Goal: Task Accomplishment & Management: Manage account settings

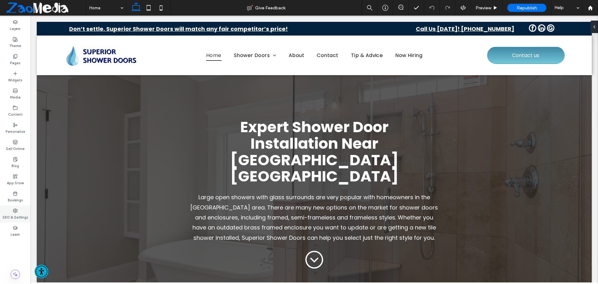
click at [16, 215] on label "SEO & Settings" at bounding box center [15, 216] width 26 height 7
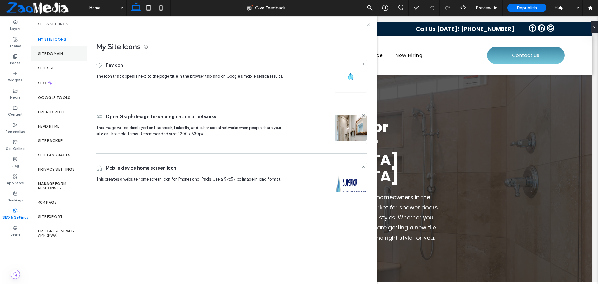
click at [54, 50] on div "Site Domain" at bounding box center [59, 53] width 56 height 14
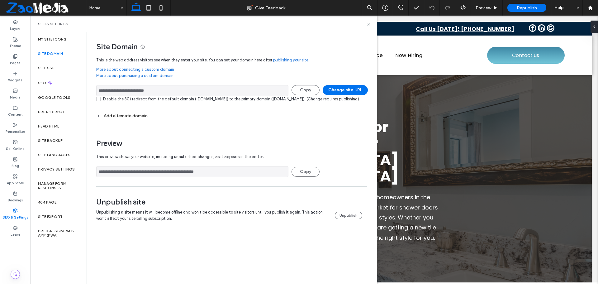
click at [371, 24] on div "SEO & Settings" at bounding box center [204, 24] width 346 height 17
click at [367, 25] on icon at bounding box center [368, 24] width 5 height 5
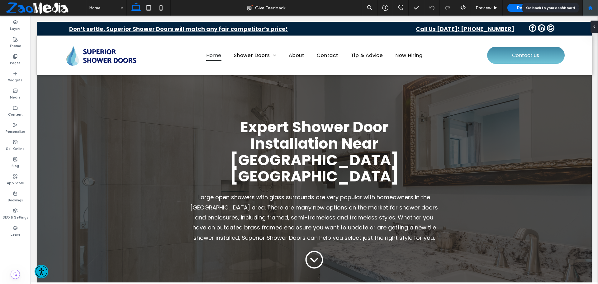
click at [591, 8] on use at bounding box center [590, 7] width 5 height 5
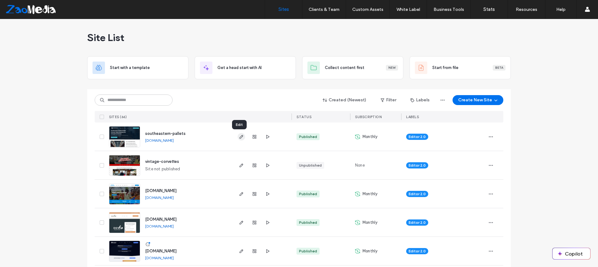
click at [239, 138] on icon "button" at bounding box center [241, 137] width 5 height 5
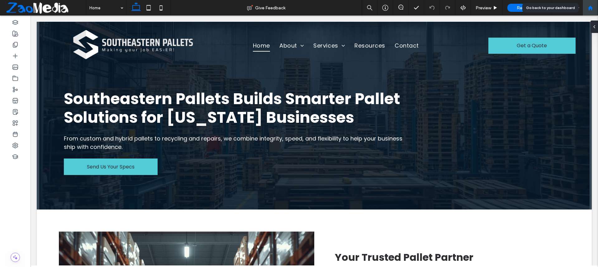
click at [593, 9] on div at bounding box center [590, 7] width 15 height 5
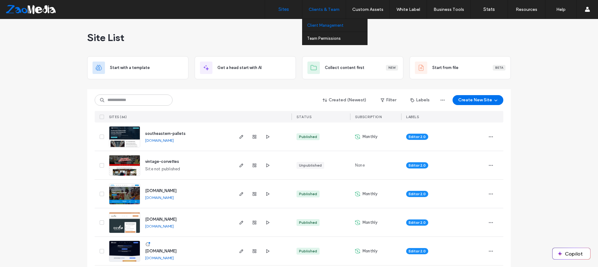
click at [328, 25] on label "Client Management" at bounding box center [325, 25] width 36 height 5
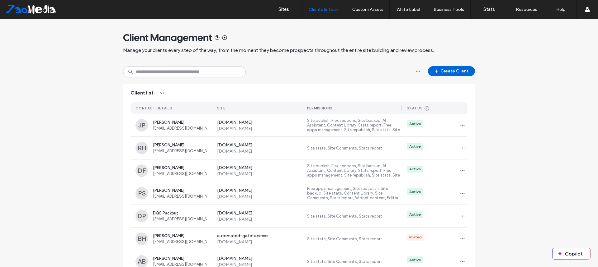
click at [454, 68] on button "Create Client" at bounding box center [451, 71] width 47 height 10
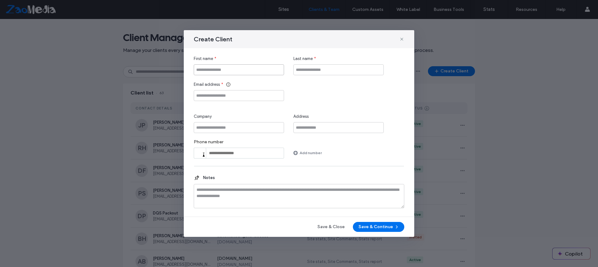
click at [222, 67] on input "First name" at bounding box center [239, 69] width 90 height 11
type input "****"
type input "*****"
paste input "**********"
type input "**********"
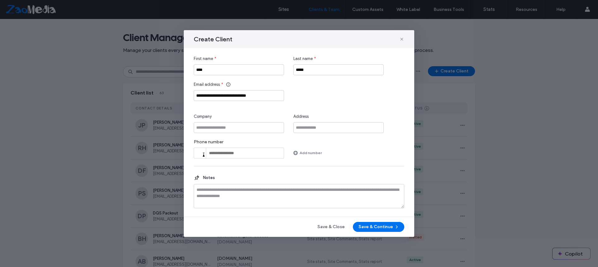
click at [346, 91] on div "**********" at bounding box center [299, 92] width 211 height 20
click at [245, 129] on input "Company" at bounding box center [239, 127] width 90 height 11
type input "**********"
click at [378, 231] on button "Save & Continue" at bounding box center [378, 227] width 51 height 10
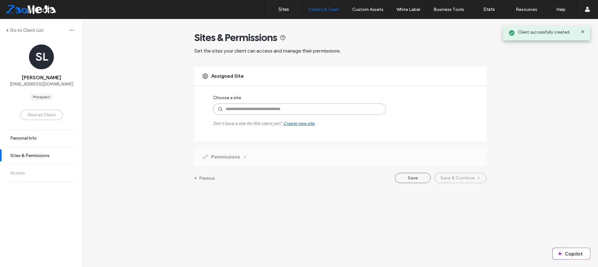
click at [244, 110] on input at bounding box center [299, 109] width 173 height 11
type input "*****"
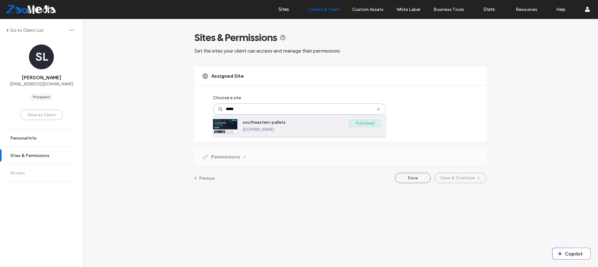
click at [253, 120] on label "southeastern-pallets" at bounding box center [296, 123] width 106 height 7
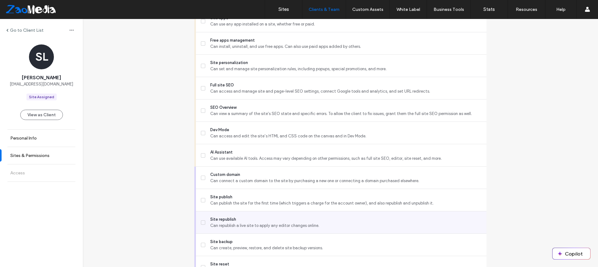
scroll to position [526, 0]
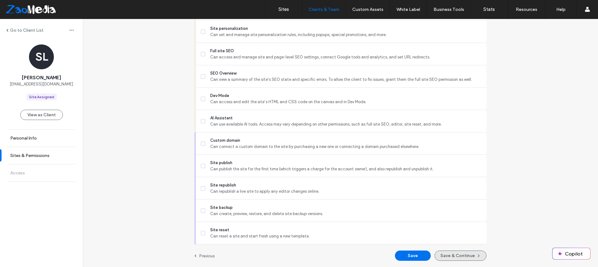
click at [461, 258] on button "Save & Continue" at bounding box center [460, 256] width 52 height 10
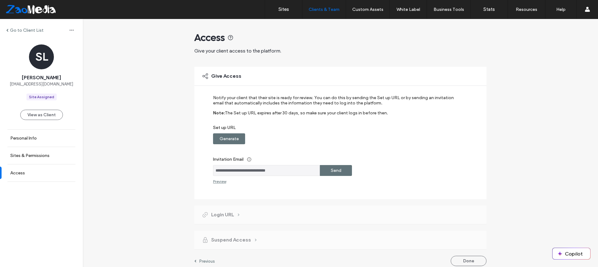
click at [232, 140] on label "Generate" at bounding box center [229, 139] width 19 height 12
click at [331, 171] on label "Send" at bounding box center [336, 171] width 11 height 12
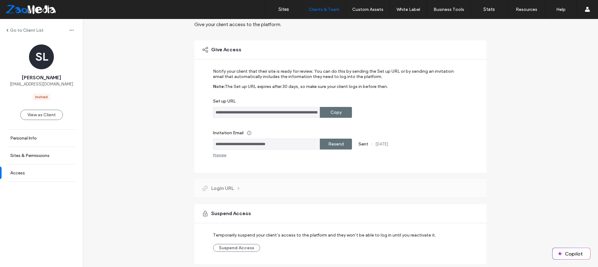
scroll to position [46, 0]
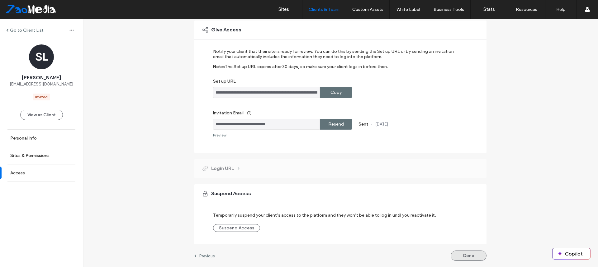
click at [464, 257] on button "Done" at bounding box center [469, 256] width 36 height 10
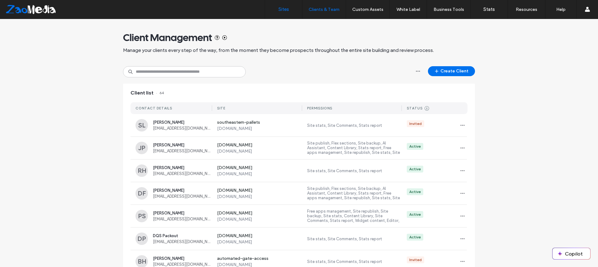
click at [287, 8] on label "Sites" at bounding box center [283, 10] width 11 height 6
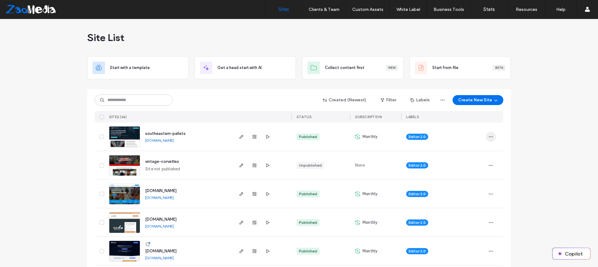
click at [490, 136] on icon "button" at bounding box center [490, 137] width 5 height 5
click at [456, 221] on div "Site Dashboard" at bounding box center [465, 224] width 55 height 12
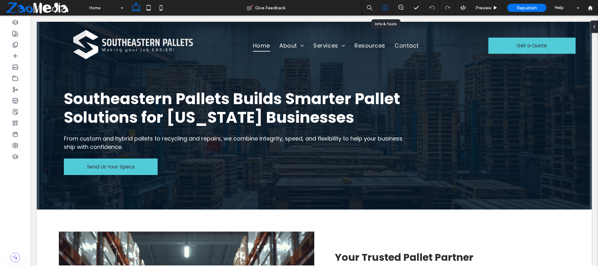
click at [385, 10] on icon at bounding box center [385, 8] width 6 height 6
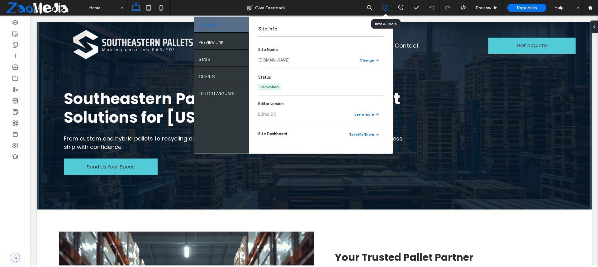
click at [385, 10] on icon at bounding box center [385, 8] width 6 height 6
click at [389, 23] on div "Site Info Site Name southeastern-pallets.sites.zaomedia.com Change Status Publi…" at bounding box center [321, 85] width 144 height 137
click at [386, 23] on use at bounding box center [385, 21] width 3 height 3
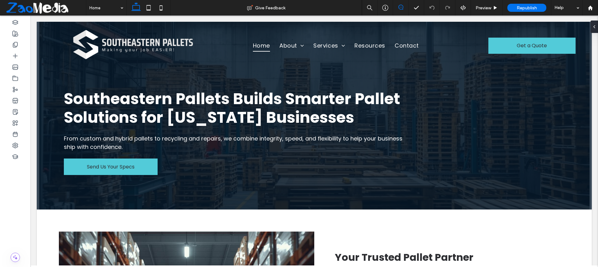
click at [401, 9] on use at bounding box center [400, 7] width 5 height 5
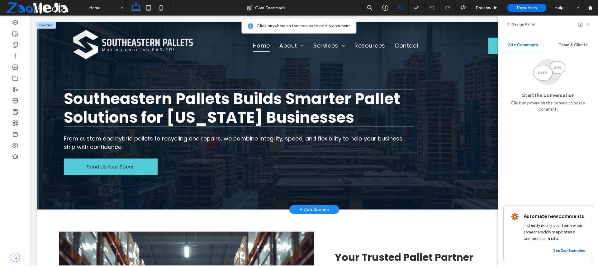
click at [133, 107] on strong "Southeastern Pallets Builds Smarter Pallet Solutions for Georgia Businesses" at bounding box center [232, 108] width 336 height 41
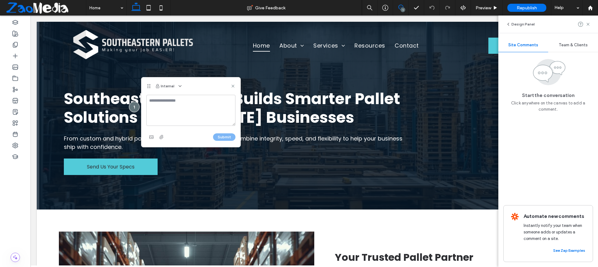
click at [185, 107] on textarea at bounding box center [190, 110] width 89 height 31
type textarea "**********"
click at [219, 134] on button "Submit" at bounding box center [224, 137] width 22 height 7
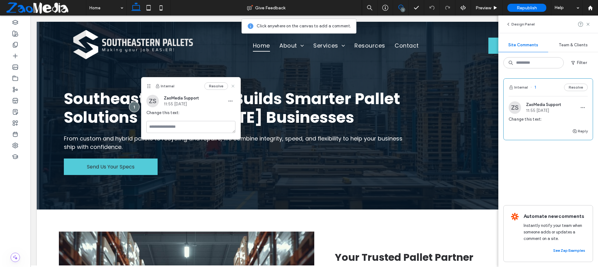
click at [234, 84] on icon at bounding box center [232, 86] width 5 height 5
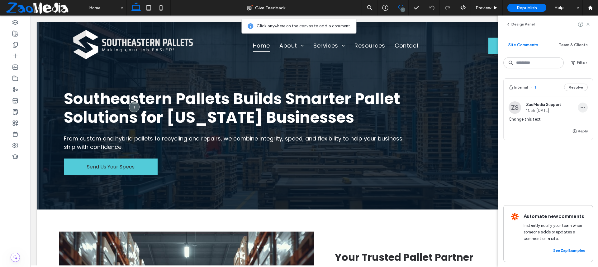
click at [584, 109] on icon "button" at bounding box center [582, 107] width 5 height 5
click at [549, 135] on span "Delete" at bounding box center [543, 136] width 12 height 6
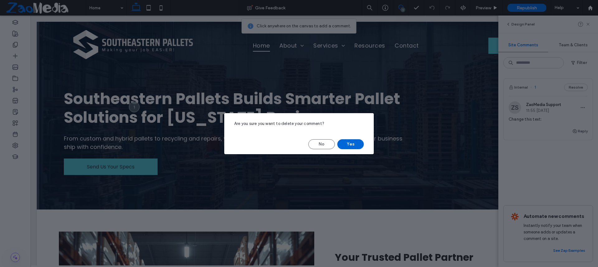
click at [352, 145] on button "Yes" at bounding box center [350, 145] width 26 height 10
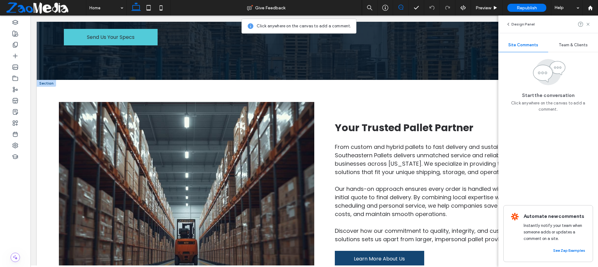
scroll to position [156, 0]
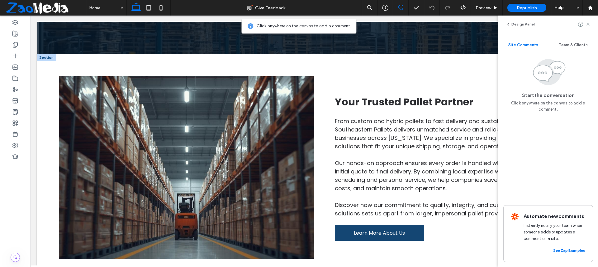
click at [262, 151] on img at bounding box center [186, 167] width 255 height 183
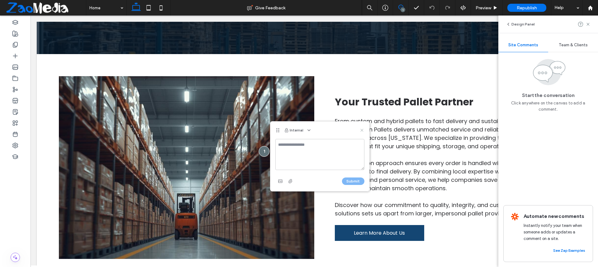
click at [362, 131] on icon at bounding box center [361, 130] width 5 height 5
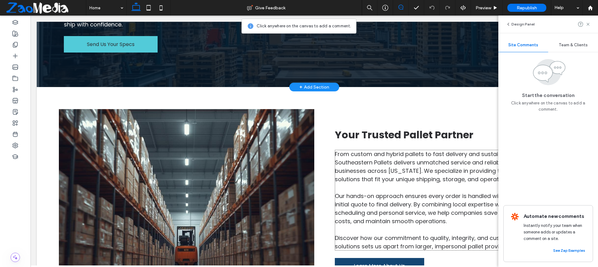
scroll to position [0, 0]
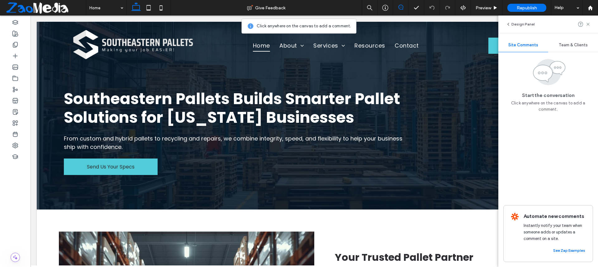
click at [403, 5] on span at bounding box center [400, 7] width 15 height 5
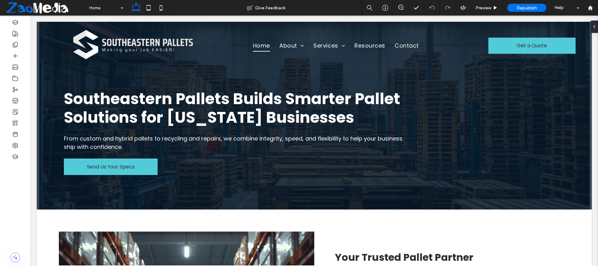
drag, startPoint x: 594, startPoint y: 46, endPoint x: 628, endPoint y: 39, distance: 34.4
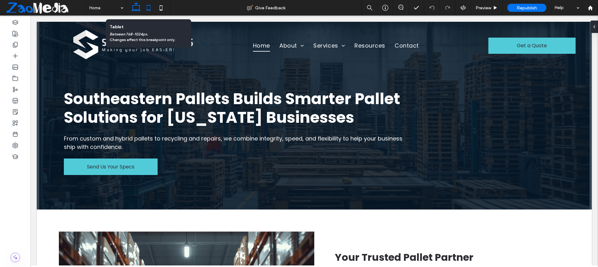
click at [149, 9] on icon at bounding box center [148, 8] width 12 height 12
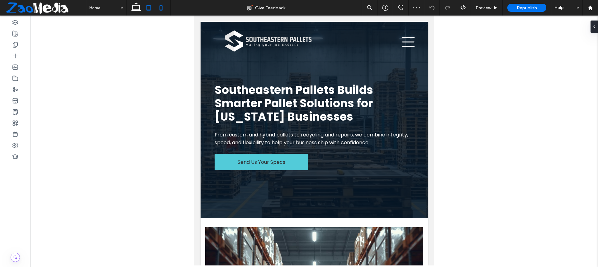
click at [159, 11] on icon at bounding box center [161, 8] width 12 height 12
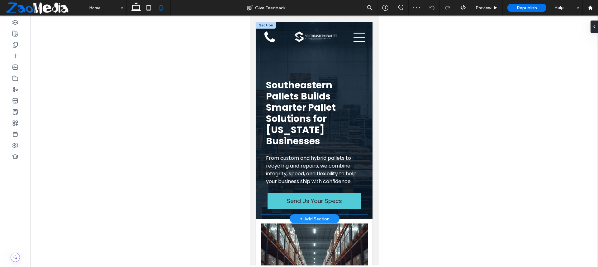
click at [342, 73] on div "Southeastern Pallets Builds Smarter Pallet Solutions for Georgia Businesses Fro…" at bounding box center [314, 123] width 107 height 181
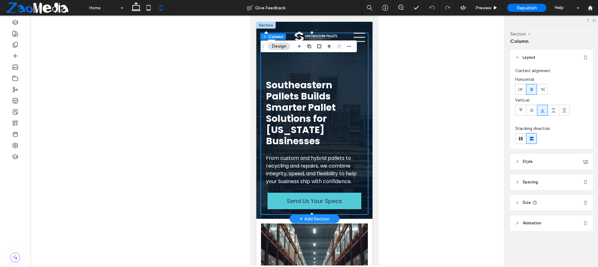
click at [311, 215] on div "+ Add Section" at bounding box center [314, 219] width 50 height 9
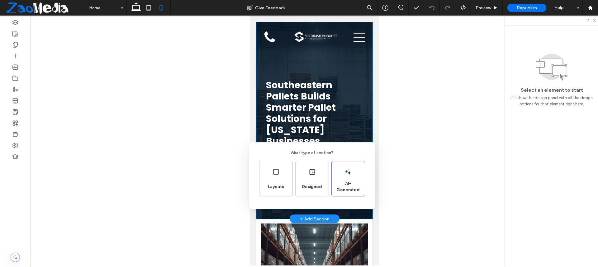
click at [390, 210] on div "What type of section? Layouts Designed AI-Generated" at bounding box center [299, 149] width 598 height 298
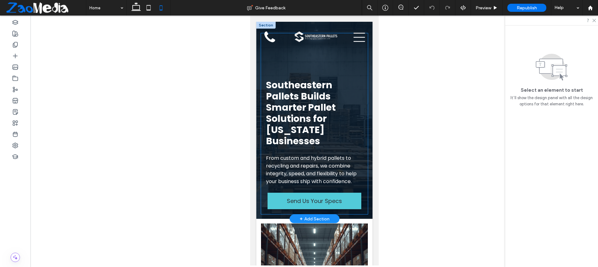
click at [273, 214] on div "Southeastern Pallets Builds Smarter Pallet Solutions for Georgia Businesses Fro…" at bounding box center [314, 123] width 107 height 181
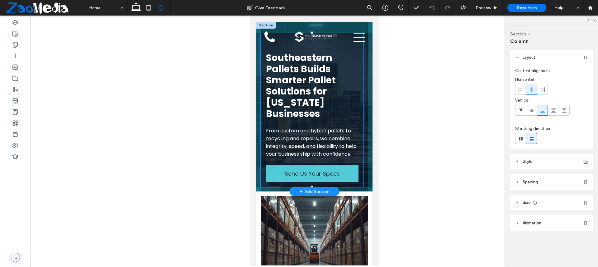
drag, startPoint x: 311, startPoint y: 214, endPoint x: 316, endPoint y: 186, distance: 27.9
click at [316, 186] on div "Southeastern Pallets Builds Smarter Pallet Solutions for Georgia Businesses Fro…" at bounding box center [314, 107] width 116 height 170
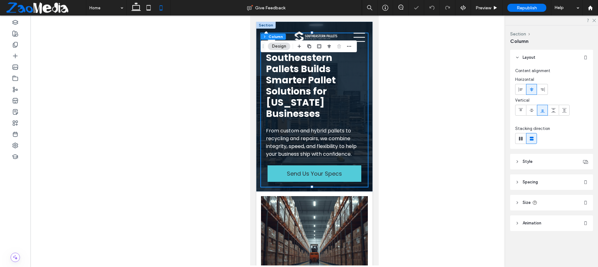
click at [391, 166] on div at bounding box center [314, 141] width 567 height 250
click at [148, 10] on use at bounding box center [149, 7] width 4 height 5
type input "****"
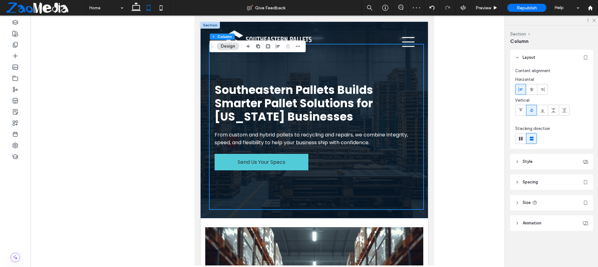
click at [452, 35] on div at bounding box center [314, 141] width 567 height 250
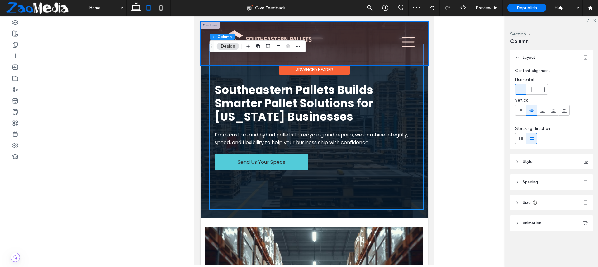
click at [405, 40] on div at bounding box center [314, 43] width 227 height 43
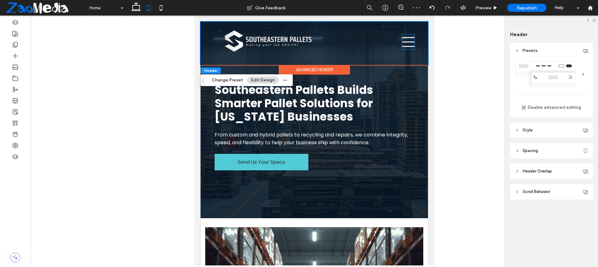
click at [405, 40] on icon at bounding box center [408, 42] width 12 height 15
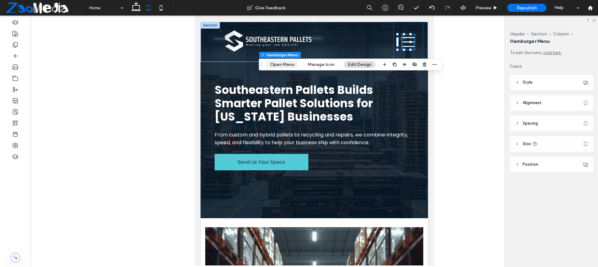
click at [286, 66] on button "Open Menu" at bounding box center [282, 64] width 32 height 7
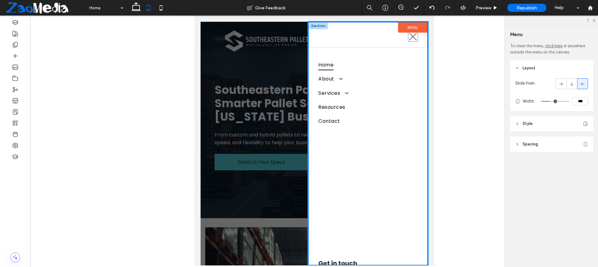
click at [411, 39] on icon at bounding box center [412, 36] width 7 height 7
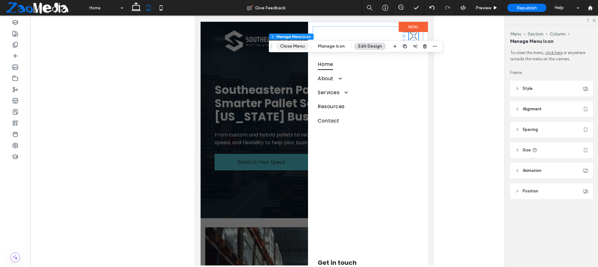
click at [296, 48] on button "Close Menu" at bounding box center [292, 46] width 33 height 7
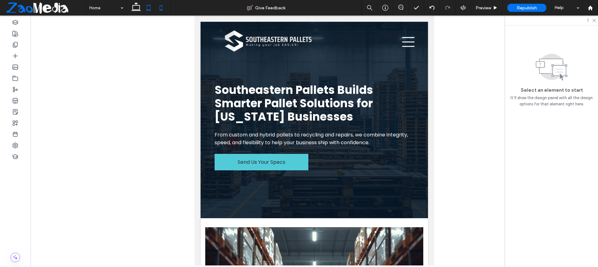
click at [161, 8] on icon at bounding box center [161, 8] width 12 height 12
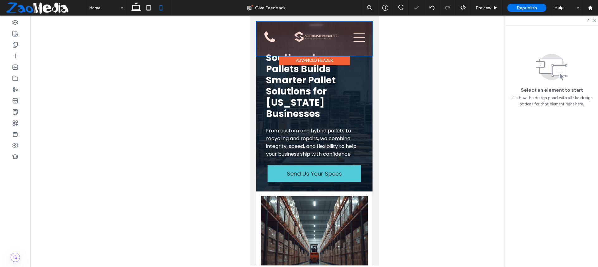
click at [356, 40] on div at bounding box center [314, 39] width 116 height 34
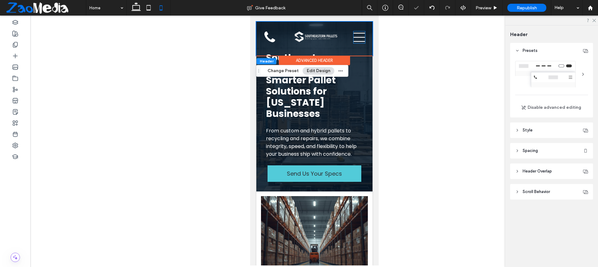
click at [356, 40] on icon at bounding box center [359, 37] width 12 height 12
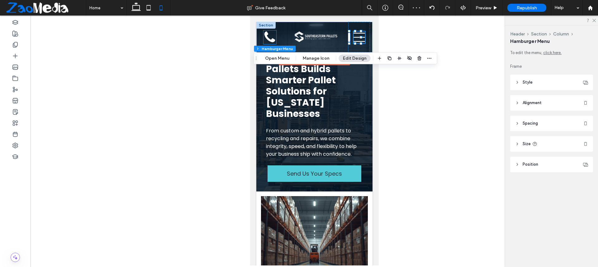
click at [267, 37] on icon at bounding box center [269, 38] width 12 height 14
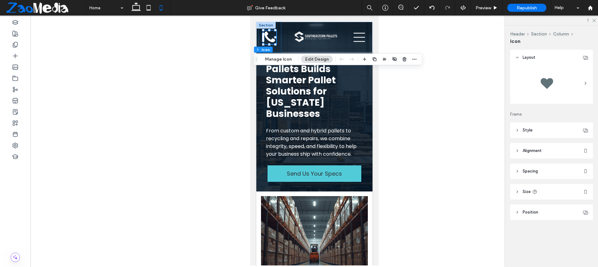
click at [420, 41] on div at bounding box center [314, 141] width 567 height 250
click at [138, 11] on use at bounding box center [135, 6] width 9 height 9
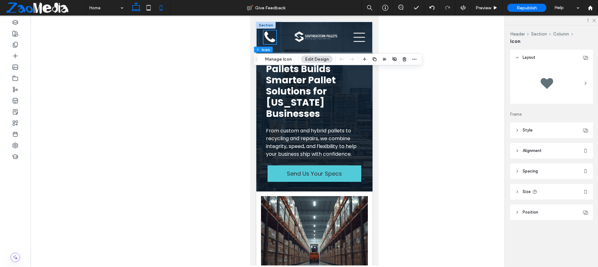
type input "**"
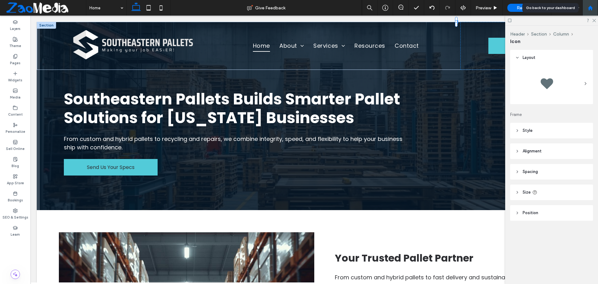
click at [589, 7] on use at bounding box center [590, 7] width 5 height 5
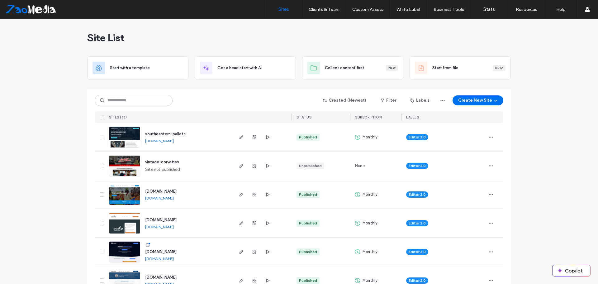
type input "*"
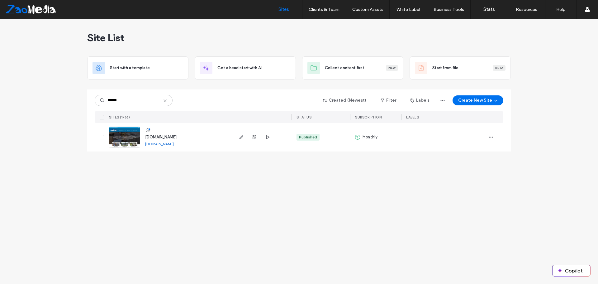
type input "******"
click at [487, 137] on span "button" at bounding box center [491, 137] width 10 height 10
click at [466, 211] on span "Site Dashboard" at bounding box center [466, 212] width 29 height 6
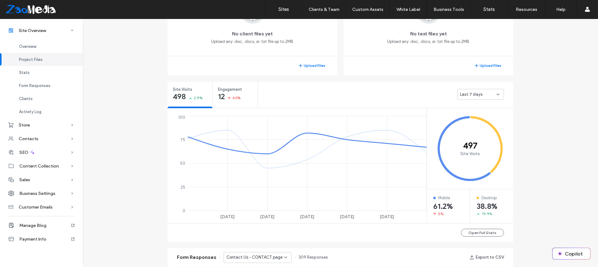
scroll to position [187, 0]
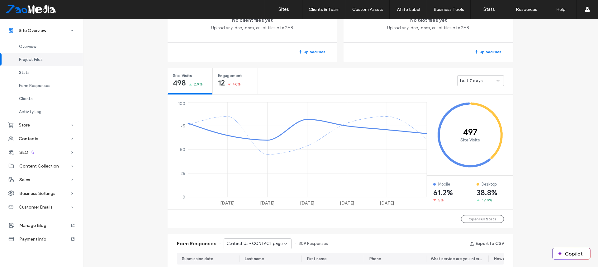
click at [493, 81] on div "Last 7 days" at bounding box center [478, 81] width 36 height 6
click at [480, 111] on span "Last 30 days" at bounding box center [470, 114] width 25 height 6
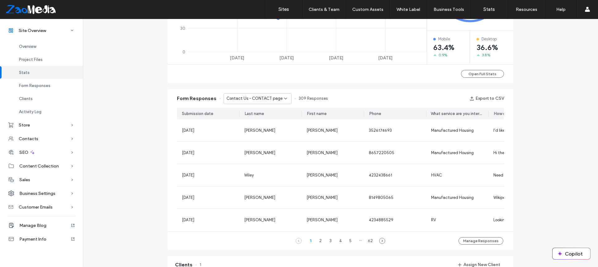
scroll to position [343, 0]
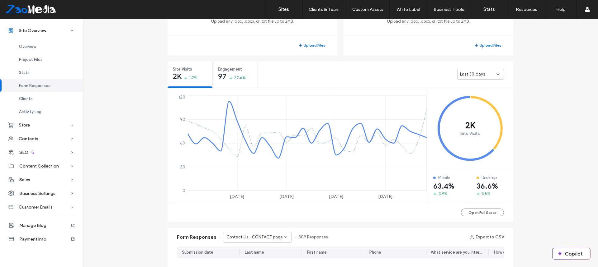
scroll to position [187, 0]
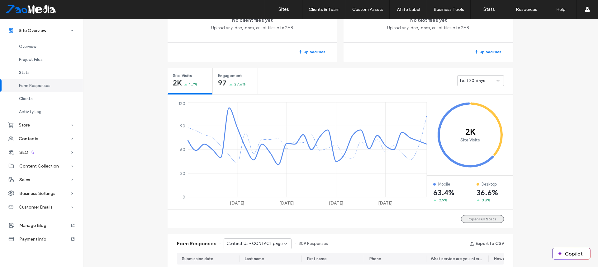
click at [482, 220] on button "Open Full Stats" at bounding box center [482, 219] width 43 height 8
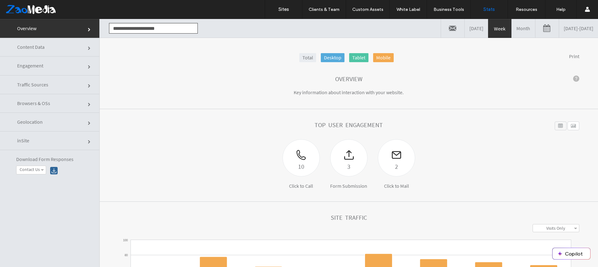
click at [512, 30] on link "Month" at bounding box center [523, 28] width 23 height 19
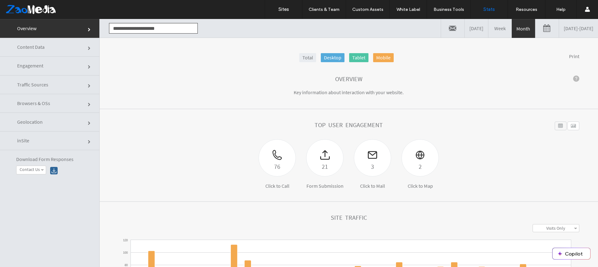
click at [55, 49] on link "Content Data" at bounding box center [49, 47] width 99 height 19
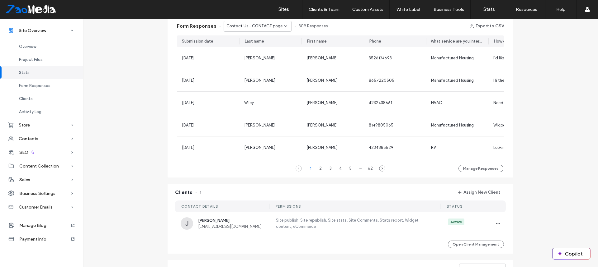
scroll to position [343, 0]
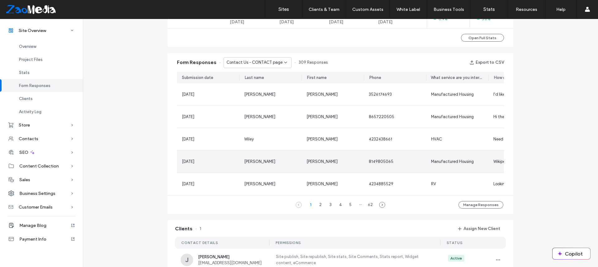
scroll to position [374, 0]
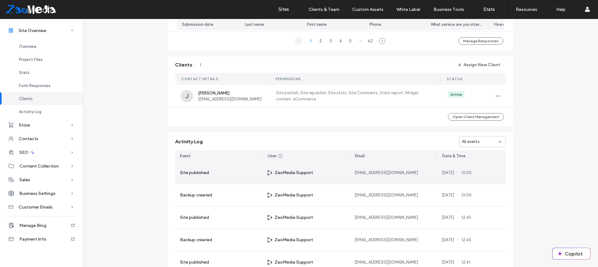
scroll to position [436, 0]
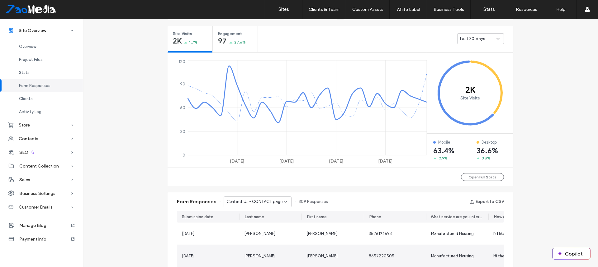
scroll to position [218, 0]
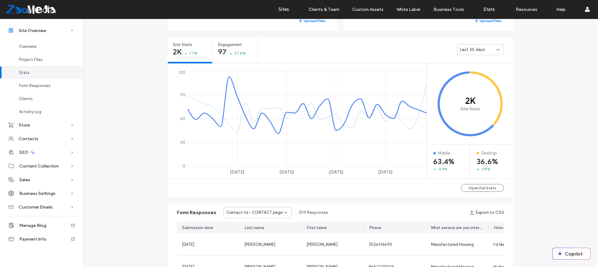
scroll to position [156, 0]
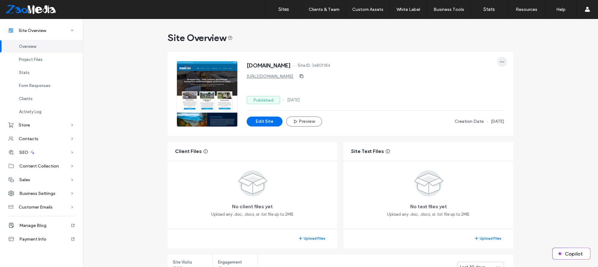
click at [504, 62] on span "button" at bounding box center [502, 62] width 10 height 10
click at [422, 80] on div "[URL][DOMAIN_NAME]" at bounding box center [375, 76] width 257 height 10
click at [284, 9] on label "Sites" at bounding box center [283, 10] width 11 height 6
